Goal: Task Accomplishment & Management: Manage account settings

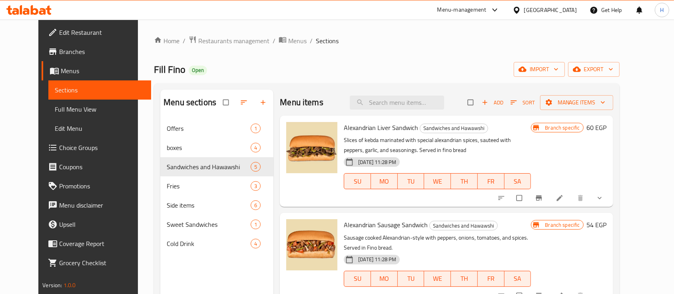
click at [61, 68] on span "Menus" at bounding box center [103, 71] width 84 height 10
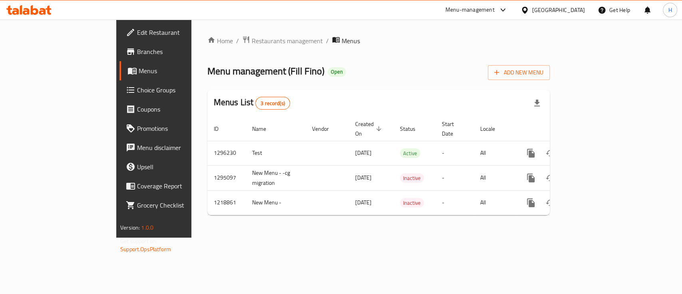
click at [120, 26] on link "Edit Restaurant" at bounding box center [175, 32] width 111 height 19
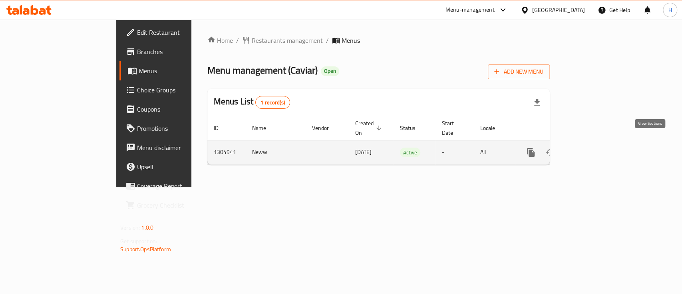
click at [593, 149] on icon "enhanced table" at bounding box center [588, 152] width 7 height 7
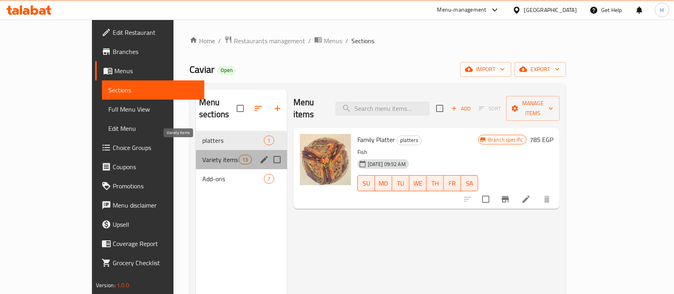
click at [202, 155] on span "Variety items" at bounding box center [220, 160] width 36 height 10
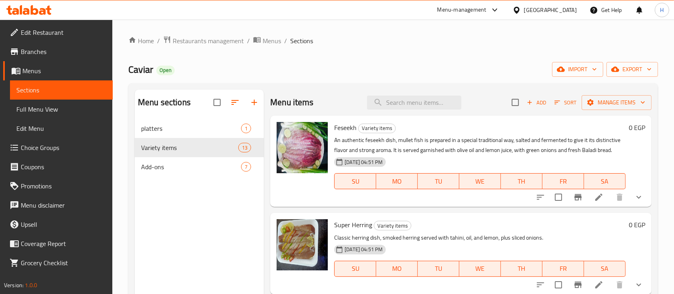
click at [601, 168] on div "[DATE] 04:51 PM SU MO TU WE TH FR SA" at bounding box center [480, 175] width 298 height 43
click at [544, 150] on p "An authentic feseekh dish, mullet fish is prepared in a special traditional way…" at bounding box center [479, 145] width 291 height 20
click at [530, 140] on p "An authentic feseekh dish, mullet fish is prepared in a special traditional way…" at bounding box center [479, 145] width 291 height 20
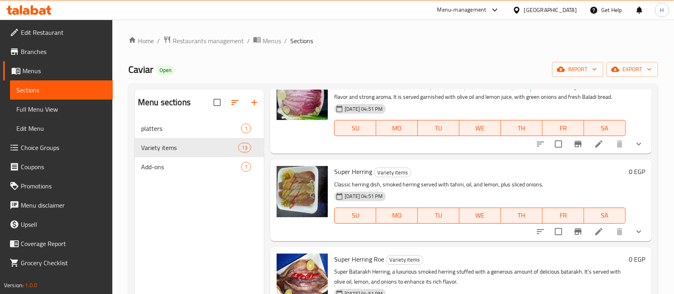
click at [634, 149] on icon "show more" at bounding box center [639, 144] width 10 height 10
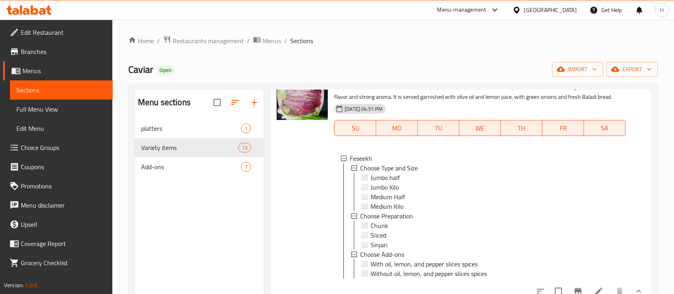
click at [627, 188] on div "0 EGP" at bounding box center [636, 181] width 20 height 225
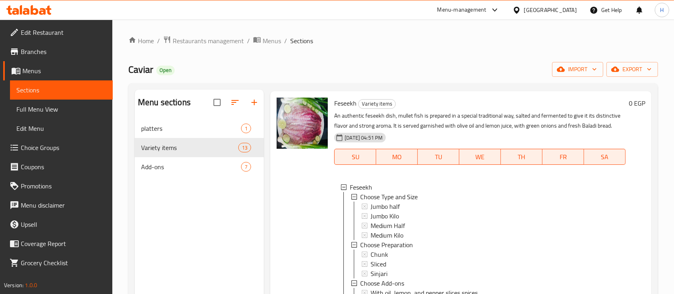
scroll to position [0, 0]
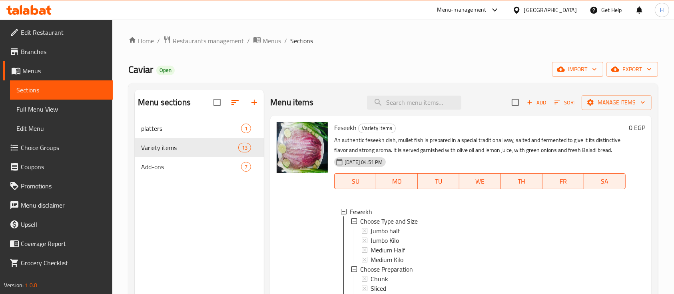
click at [475, 155] on p "An authentic feseekh dish, mullet fish is prepared in a special traditional way…" at bounding box center [479, 145] width 291 height 20
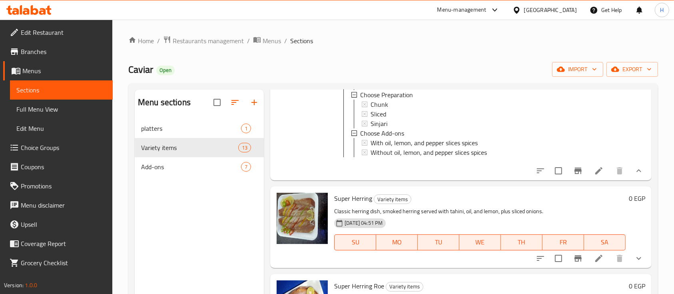
scroll to position [53, 0]
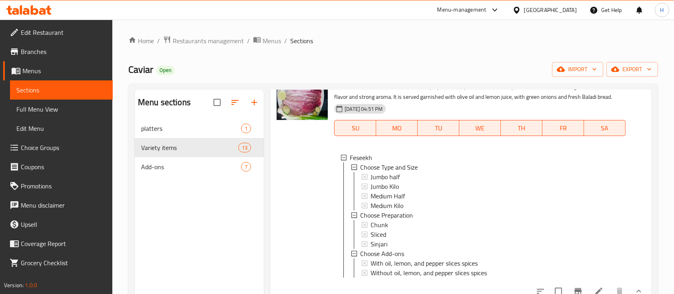
click at [666, 157] on div "Home / Restaurants management / Menus / Sections Caviar Open import export Menu…" at bounding box center [393, 213] width 562 height 386
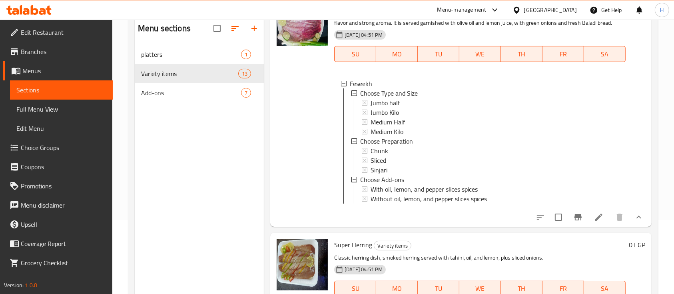
scroll to position [112, 0]
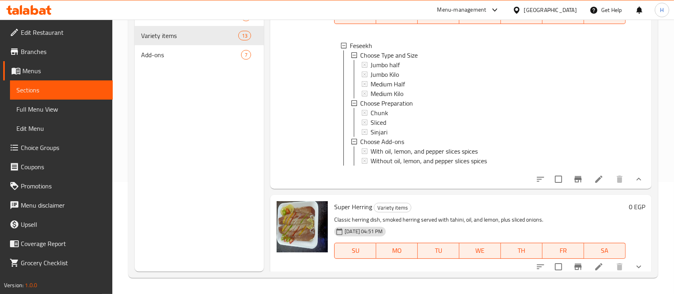
click at [595, 183] on icon at bounding box center [598, 179] width 7 height 7
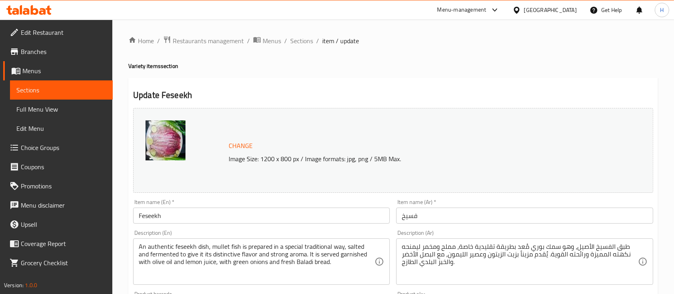
click at [48, 9] on icon at bounding box center [49, 10] width 6 height 9
